Goal: Task Accomplishment & Management: Complete application form

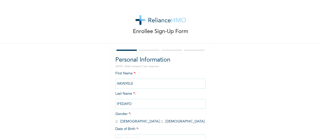
click at [116, 122] on span "Gender * : [DEMOGRAPHIC_DATA] [DEMOGRAPHIC_DATA]" at bounding box center [159, 117] width 89 height 11
click at [115, 122] on input "radio" at bounding box center [116, 121] width 3 height 5
radio input "true"
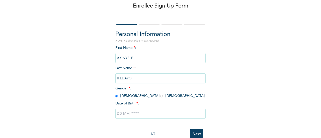
scroll to position [39, 0]
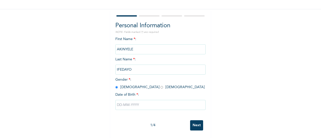
click at [156, 101] on input "text" at bounding box center [160, 105] width 90 height 10
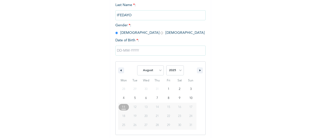
scroll to position [90, 0]
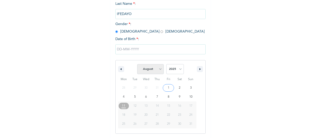
click at [158, 69] on select "January February March April May June July August September October November De…" at bounding box center [150, 69] width 27 height 10
select select "6"
click at [137, 65] on select "January February March April May June July August September October November De…" at bounding box center [150, 69] width 27 height 10
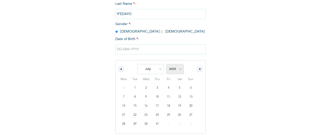
click at [173, 69] on select "2025 2024 2023 2022 2021 2020 2019 2018 2017 2016 2015 2014 2013 2012 2011 2010…" at bounding box center [175, 69] width 18 height 10
select select "1980"
click at [166, 65] on select "2025 2024 2023 2022 2021 2020 2019 2018 2017 2016 2015 2014 2013 2012 2011 2010…" at bounding box center [175, 69] width 18 height 10
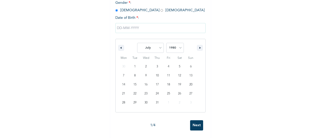
scroll to position [39, 0]
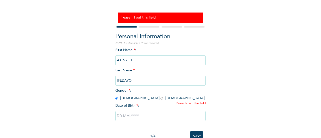
click at [195, 121] on input "text" at bounding box center [160, 116] width 90 height 10
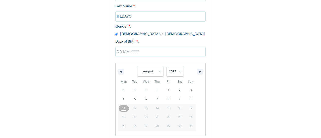
scroll to position [105, 0]
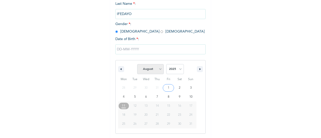
click at [155, 71] on select "January February March April May June July August September October November De…" at bounding box center [150, 69] width 27 height 10
select select "6"
click at [137, 65] on select "January February March April May June July August September October November De…" at bounding box center [150, 69] width 27 height 10
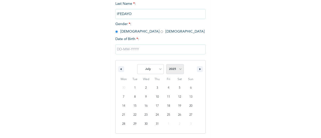
click at [170, 69] on select "2025 2024 2023 2022 2021 2020 2019 2018 2017 2016 2015 2014 2013 2012 2011 2010…" at bounding box center [175, 69] width 18 height 10
select select "1980"
click at [166, 65] on select "2025 2024 2023 2022 2021 2020 2019 2018 2017 2016 2015 2014 2013 2012 2011 2010…" at bounding box center [175, 69] width 18 height 10
type input "[DATE]"
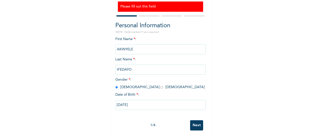
click at [195, 123] on input "Next" at bounding box center [196, 125] width 13 height 10
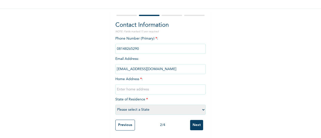
scroll to position [39, 0]
click at [136, 87] on input "text" at bounding box center [160, 90] width 90 height 10
type input "[STREET_ADDRESS]"
click at [152, 105] on select "Please select a State [PERSON_NAME] (FCT) [PERSON_NAME] Ibom [GEOGRAPHIC_DATA] …" at bounding box center [160, 110] width 90 height 10
select select "25"
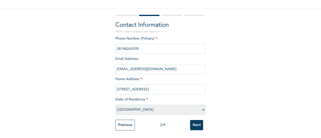
click at [115, 105] on select "Please select a State [PERSON_NAME] (FCT) [PERSON_NAME] Ibom [GEOGRAPHIC_DATA] …" at bounding box center [160, 110] width 90 height 10
click at [192, 121] on input "Next" at bounding box center [196, 125] width 13 height 10
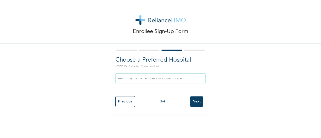
scroll to position [0, 0]
click at [196, 103] on input "Next" at bounding box center [196, 102] width 13 height 10
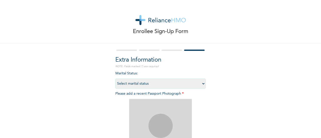
click at [191, 87] on select "Select marital status [DEMOGRAPHIC_DATA] Married [DEMOGRAPHIC_DATA] Widow/[DEMO…" at bounding box center [160, 84] width 90 height 10
select select "2"
click at [115, 79] on select "Select marital status [DEMOGRAPHIC_DATA] Married [DEMOGRAPHIC_DATA] Widow/[DEMO…" at bounding box center [160, 84] width 90 height 10
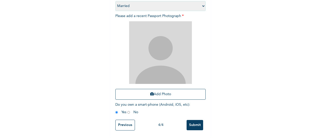
scroll to position [81, 0]
click at [157, 89] on button "Add Photo" at bounding box center [160, 94] width 90 height 11
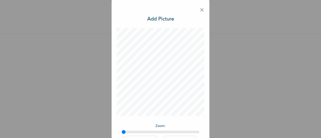
scroll to position [14, 0]
drag, startPoint x: 120, startPoint y: 130, endPoint x: 137, endPoint y: 135, distance: 16.6
type input "1.2"
click at [137, 134] on input "range" at bounding box center [161, 132] width 78 height 4
click at [248, 105] on div "× Add Picture Zoom : Rotate Left Rotate Right DONE" at bounding box center [160, 69] width 321 height 138
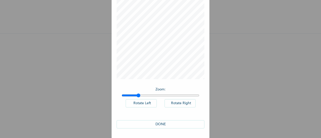
scroll to position [36, 0]
click at [158, 123] on button "DONE" at bounding box center [161, 125] width 88 height 8
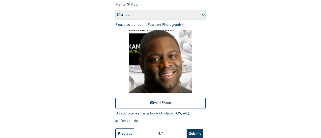
scroll to position [82, 0]
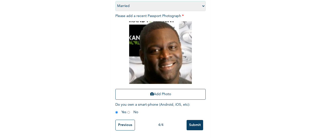
click at [189, 121] on input "Submit" at bounding box center [195, 125] width 17 height 10
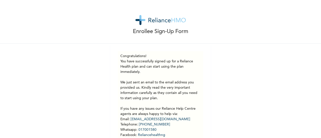
scroll to position [35, 0]
